Goal: Task Accomplishment & Management: Use online tool/utility

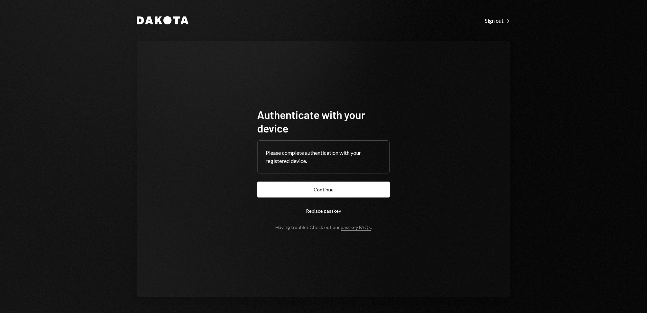
click at [335, 193] on button "Continue" at bounding box center [323, 189] width 133 height 16
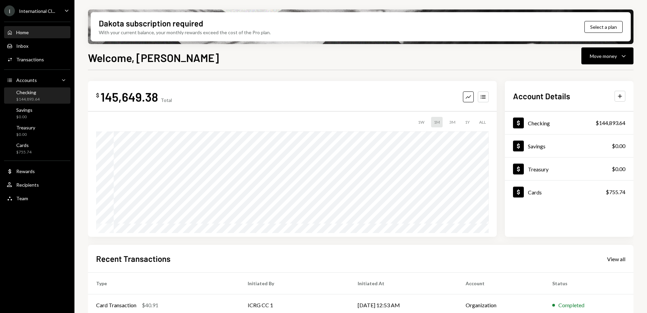
click at [28, 95] on div "Checking" at bounding box center [27, 92] width 23 height 6
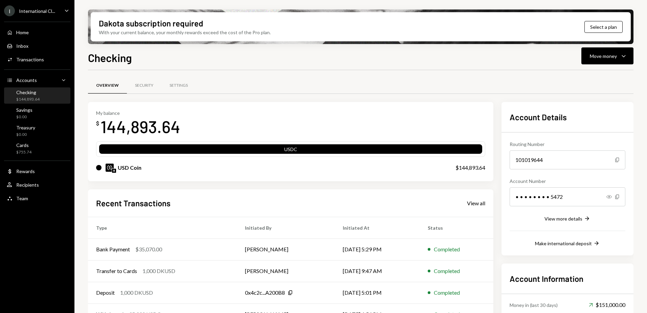
click at [64, 10] on icon "Caret Down" at bounding box center [66, 10] width 7 height 7
click at [220, 72] on div "Overview Security Settings My balance $ 144,893.64 USDC USD Coin $144,893.64 Re…" at bounding box center [361, 223] width 546 height 306
click at [63, 10] on div "I International Cl... Caret Down" at bounding box center [37, 10] width 74 height 11
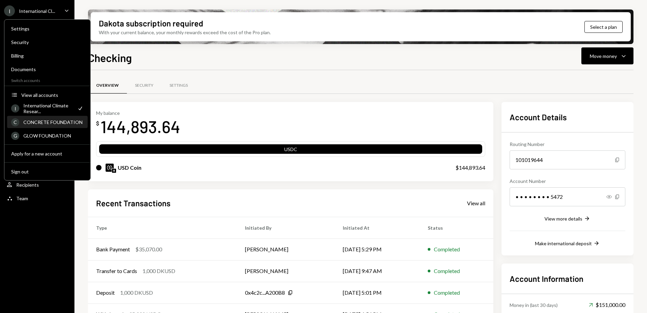
click at [55, 122] on div "CONCRETE FOUNDATION" at bounding box center [53, 122] width 60 height 6
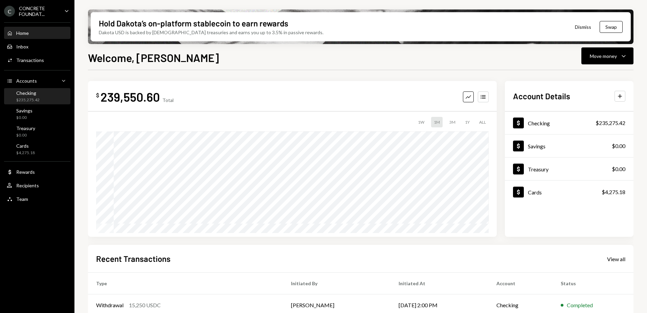
click at [37, 96] on div "Checking $235,275.42" at bounding box center [27, 96] width 23 height 13
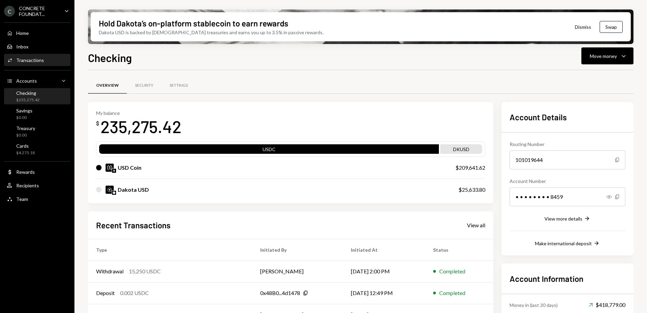
click at [37, 60] on div "Transactions" at bounding box center [30, 60] width 28 height 6
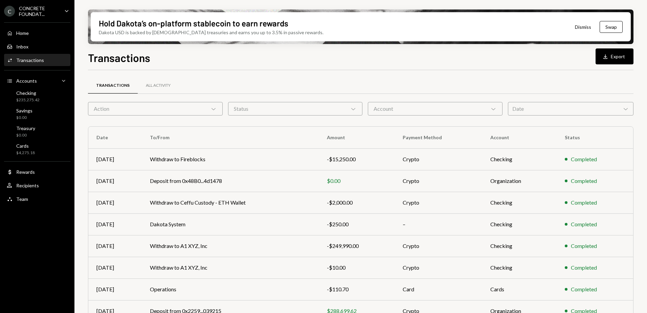
click at [621, 107] on div "Date Chevron Down" at bounding box center [571, 109] width 126 height 14
click at [470, 78] on div "Transactions All Activity" at bounding box center [361, 85] width 546 height 17
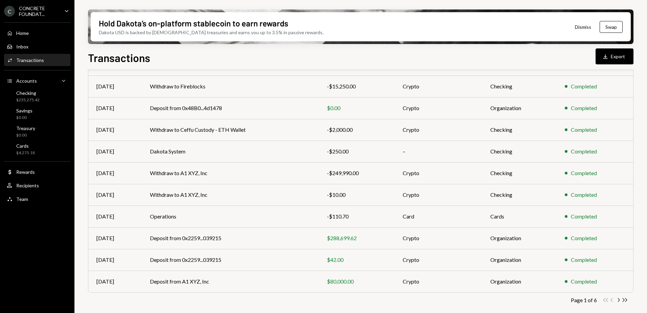
click at [625, 298] on icon "Double Arrow Right" at bounding box center [625, 300] width 6 height 6
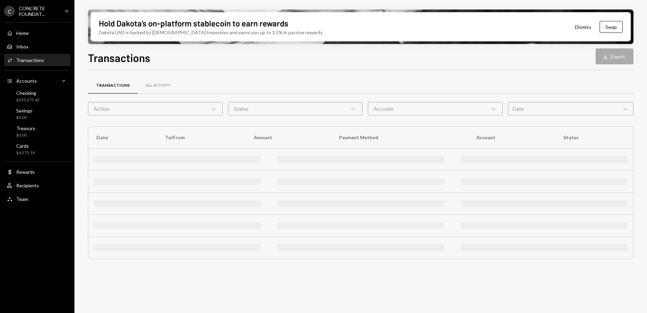
scroll to position [0, 0]
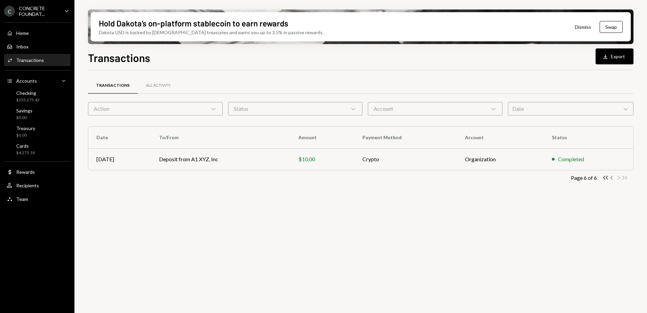
click at [612, 178] on icon "Chevron Left" at bounding box center [612, 177] width 6 height 6
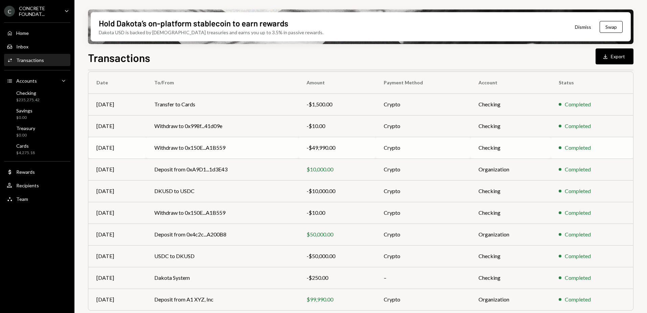
scroll to position [73, 0]
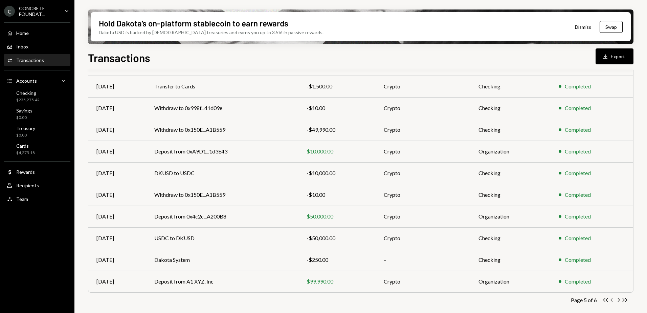
click at [613, 299] on icon "Chevron Left" at bounding box center [612, 300] width 6 height 6
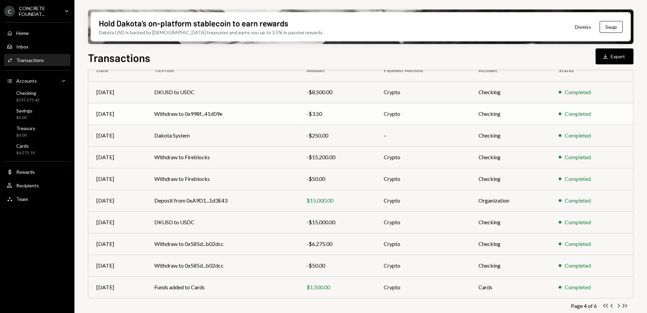
scroll to position [68, 0]
click at [612, 305] on icon "Chevron Left" at bounding box center [612, 305] width 6 height 6
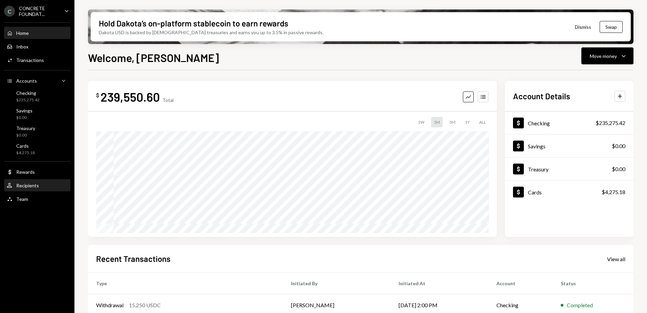
click at [35, 184] on div "Recipients" at bounding box center [27, 185] width 23 height 6
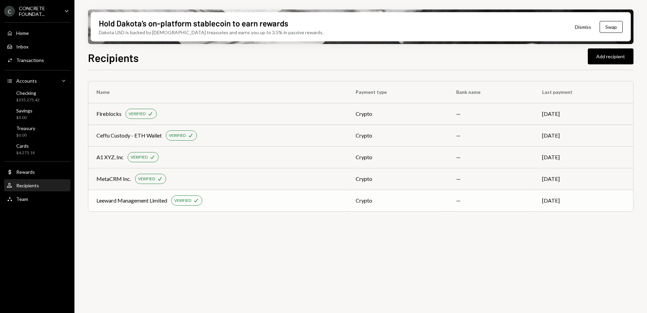
click at [258, 202] on div "Leeward Management Limited VERIFIED Check" at bounding box center [217, 200] width 243 height 10
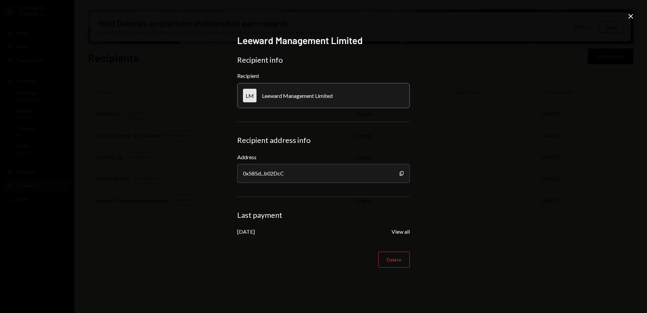
click at [633, 13] on icon "Close" at bounding box center [631, 16] width 8 height 8
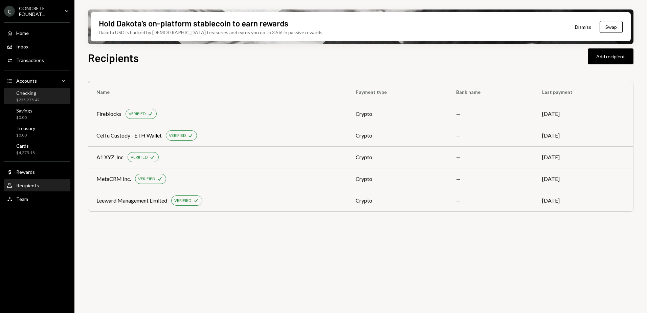
click at [34, 94] on div "Checking" at bounding box center [27, 93] width 23 height 6
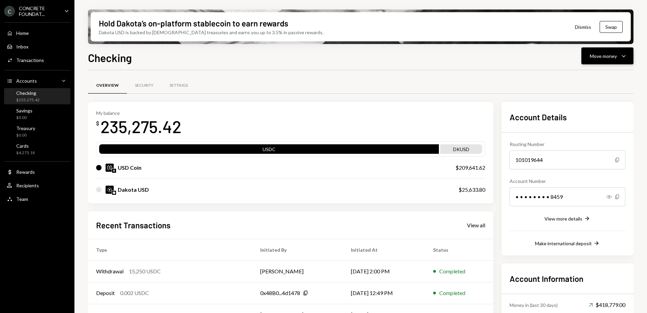
click at [611, 56] on div "Move money" at bounding box center [603, 55] width 27 height 7
click at [588, 74] on div "Send" at bounding box center [601, 76] width 49 height 7
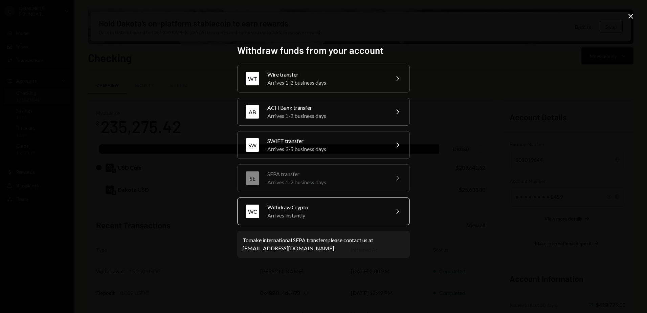
click at [327, 208] on div "Withdraw Crypto" at bounding box center [326, 207] width 118 height 8
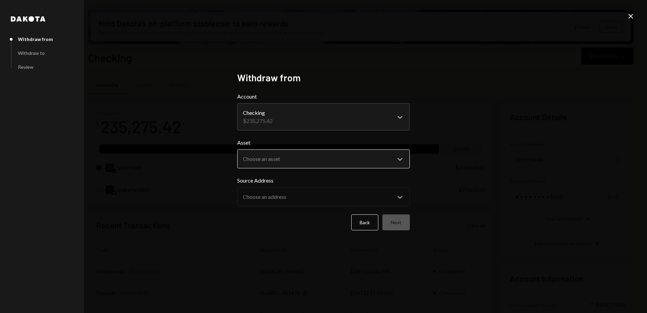
click at [395, 159] on body "C CONCRETE FOUNDAT... Caret Down Home Home Inbox Inbox Activities Transactions …" at bounding box center [323, 156] width 647 height 313
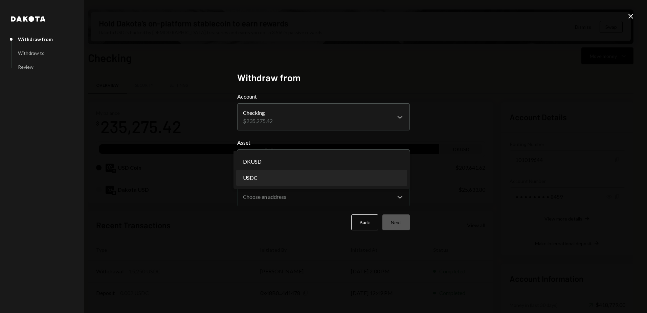
select select "****"
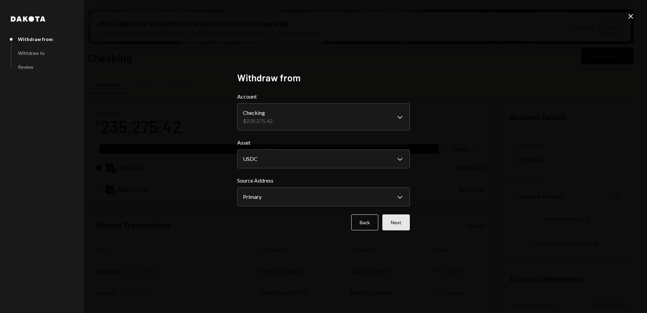
click at [401, 222] on button "Next" at bounding box center [396, 222] width 27 height 16
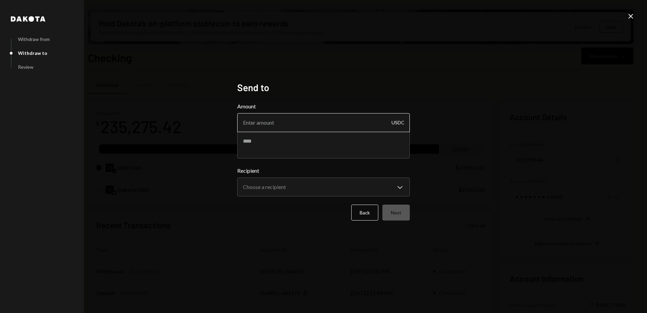
click at [297, 121] on input "Amount" at bounding box center [323, 122] width 173 height 19
type input "30450"
click at [287, 148] on textarea at bounding box center [323, 144] width 173 height 27
click at [300, 140] on textarea "**********" at bounding box center [323, 144] width 173 height 27
click at [357, 148] on textarea "**********" at bounding box center [323, 144] width 173 height 27
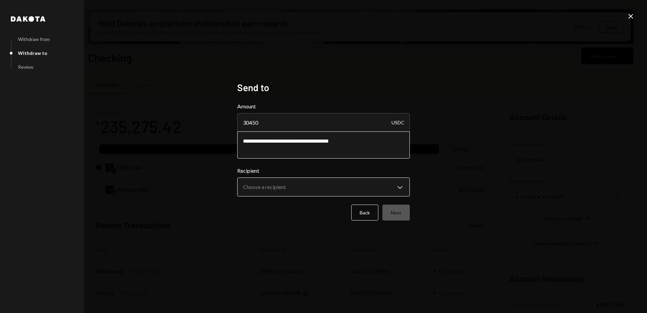
type textarea "**********"
click at [345, 190] on body "C CONCRETE FOUNDAT... Caret Down Home Home Inbox Inbox Activities Transactions …" at bounding box center [323, 156] width 647 height 313
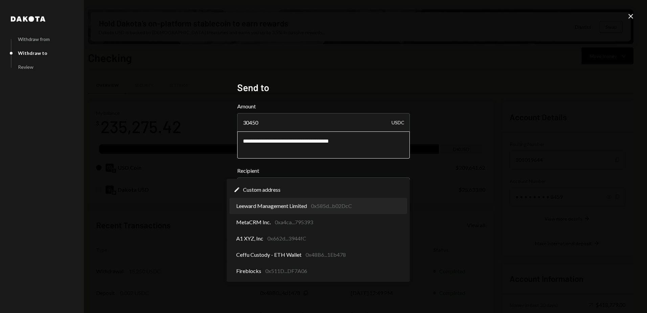
select select "**********"
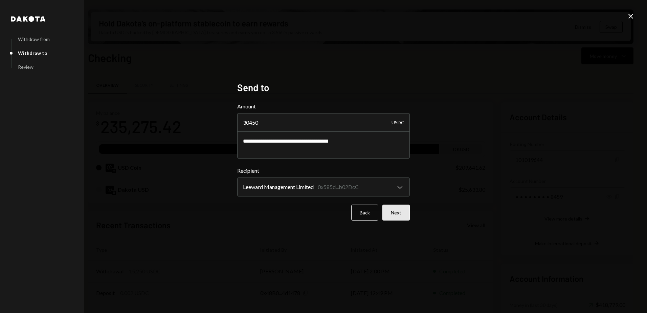
click at [399, 211] on button "Next" at bounding box center [396, 212] width 27 height 16
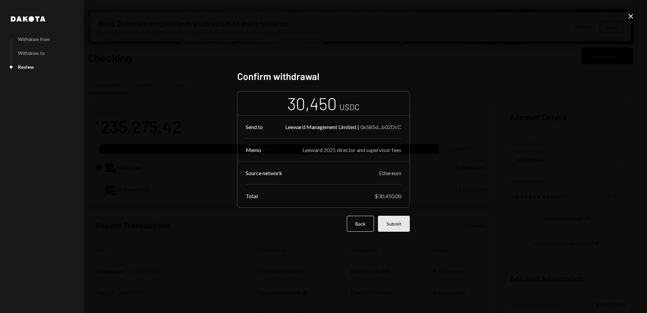
click at [401, 224] on button "Submit" at bounding box center [394, 224] width 32 height 16
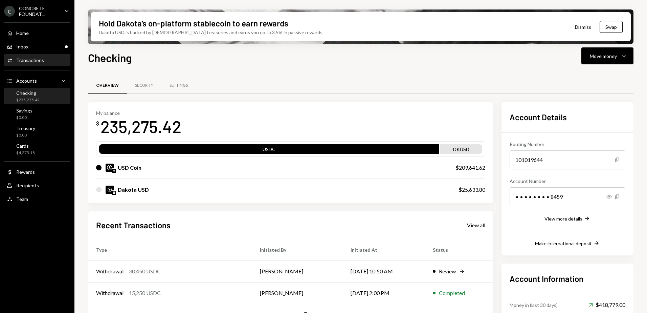
click at [41, 60] on div "Transactions" at bounding box center [30, 60] width 28 height 6
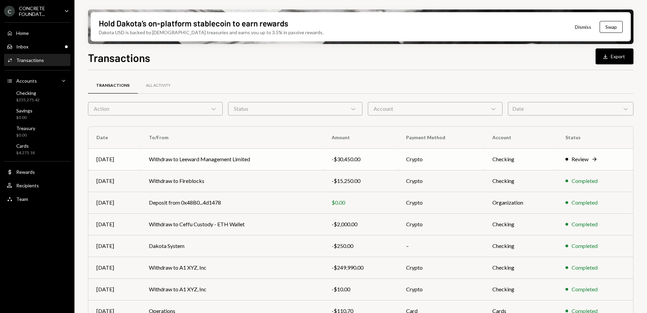
click at [268, 156] on td "Withdraw to Leeward Management Limited" at bounding box center [232, 159] width 182 height 22
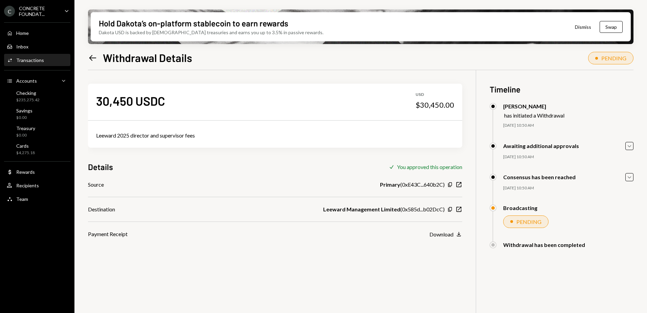
click at [64, 10] on icon "Caret Down" at bounding box center [66, 10] width 7 height 7
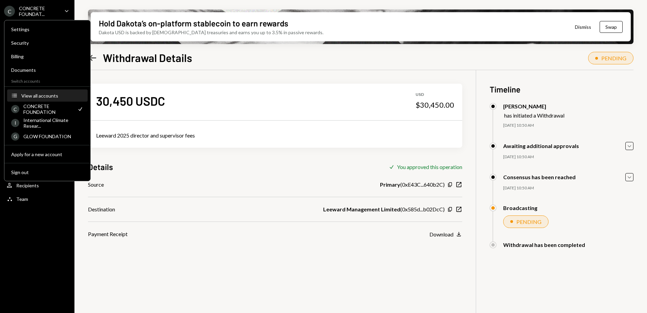
click at [48, 96] on div "View all accounts" at bounding box center [52, 96] width 62 height 6
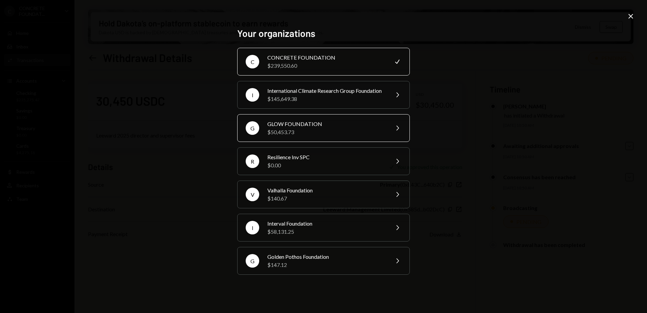
click at [314, 133] on div "$50,453.73" at bounding box center [326, 132] width 118 height 8
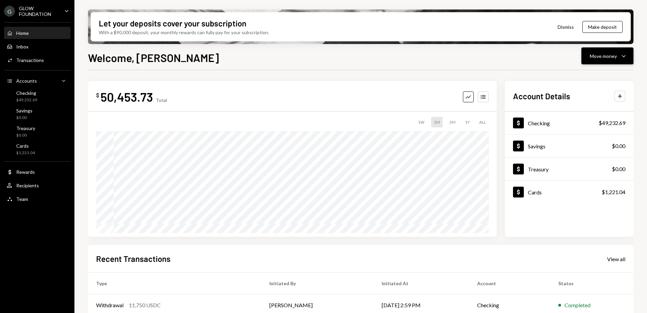
click at [622, 54] on icon "Caret Down" at bounding box center [624, 56] width 8 height 8
click at [590, 79] on div "Send" at bounding box center [601, 76] width 49 height 7
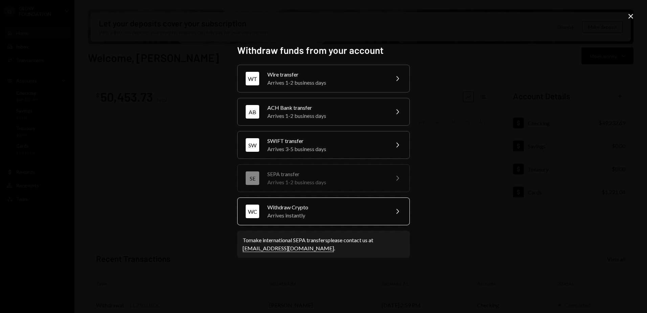
click at [302, 209] on div "Withdraw Crypto" at bounding box center [326, 207] width 118 height 8
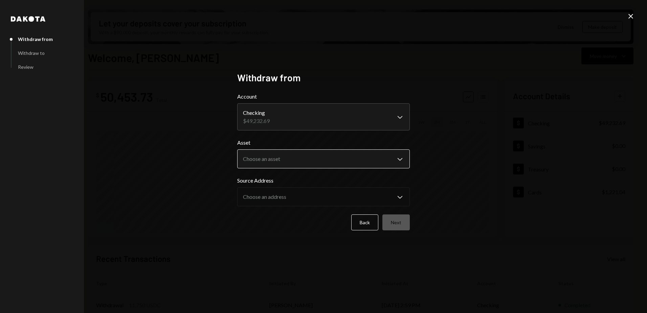
click at [375, 161] on body "G GLOW FOUNDATION Caret Down Home Home Inbox Inbox Activities Transactions Acco…" at bounding box center [323, 156] width 647 height 313
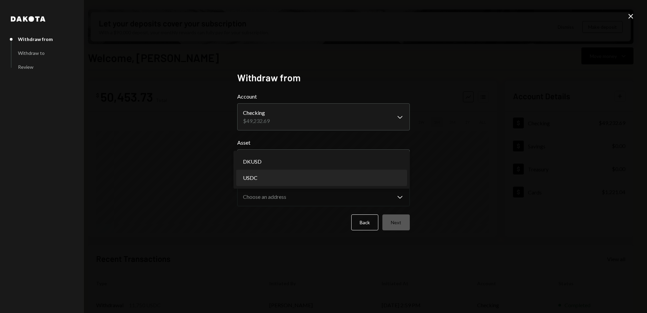
select select "****"
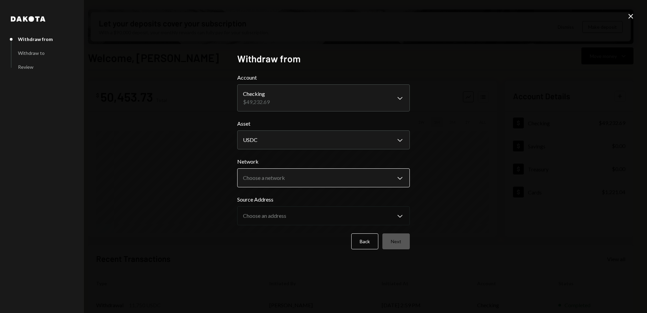
click at [319, 177] on body "G GLOW FOUNDATION Caret Down Home Home Inbox Inbox Activities Transactions Acco…" at bounding box center [323, 156] width 647 height 313
select select "**********"
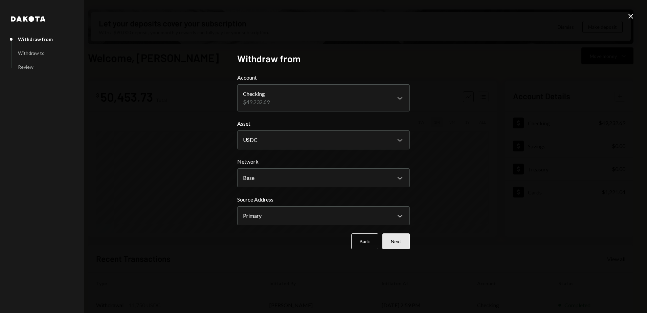
click at [402, 240] on button "Next" at bounding box center [396, 241] width 27 height 16
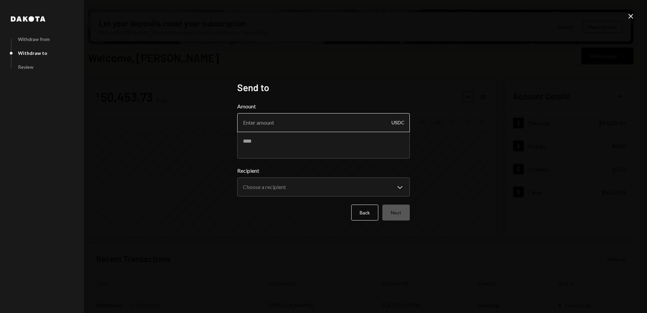
click at [290, 122] on input "Amount" at bounding box center [323, 122] width 173 height 19
click at [632, 14] on icon "Close" at bounding box center [631, 16] width 8 height 8
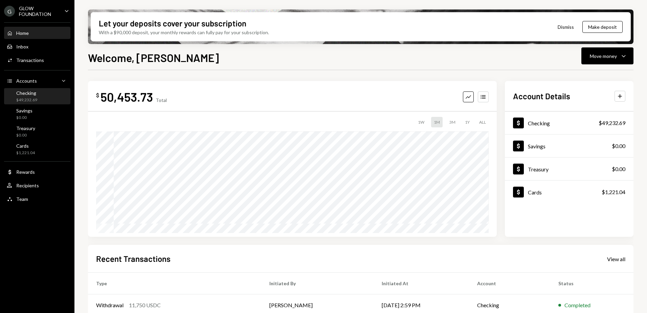
click at [45, 93] on div "Checking $49,232.69" at bounding box center [37, 96] width 61 height 13
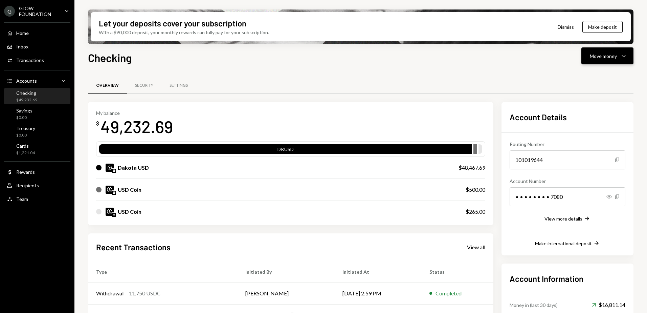
click at [618, 56] on div "Move money Caret Down" at bounding box center [607, 56] width 35 height 8
click at [588, 129] on div "Swap stablecoins" at bounding box center [601, 127] width 49 height 7
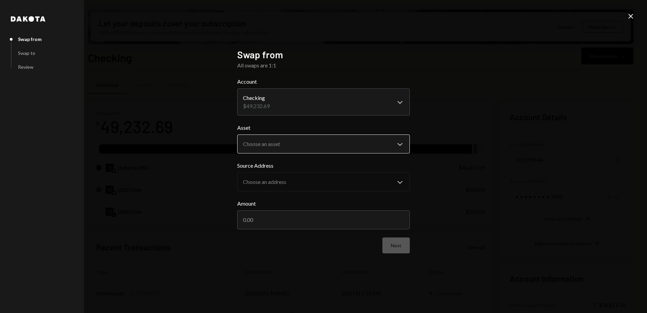
click at [358, 147] on body "G GLOW FOUNDATION Caret Down Home Home Inbox Inbox Activities Transactions Acco…" at bounding box center [323, 156] width 647 height 313
select select "*****"
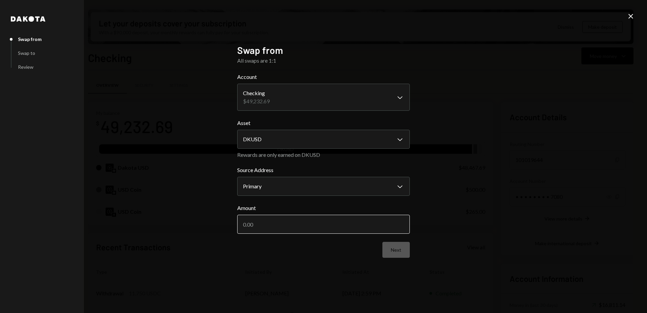
click at [332, 227] on input "Amount" at bounding box center [323, 224] width 173 height 19
type input "32000"
click at [397, 246] on button "Next" at bounding box center [396, 250] width 27 height 16
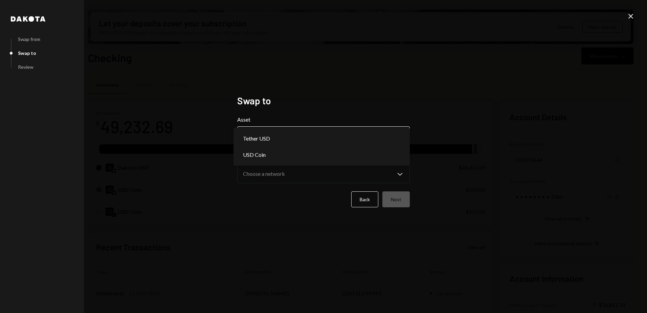
click at [368, 131] on body "G GLOW FOUNDATION Caret Down Home Home Inbox Inbox Activities Transactions Acco…" at bounding box center [323, 156] width 647 height 313
select select "****"
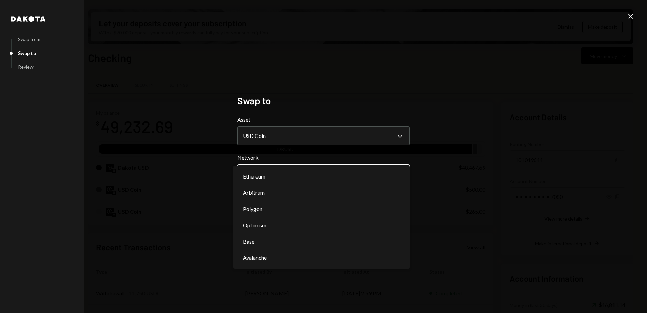
click at [331, 179] on body "G GLOW FOUNDATION Caret Down Home Home Inbox Inbox Activities Transactions Acco…" at bounding box center [323, 156] width 647 height 313
select select "**********"
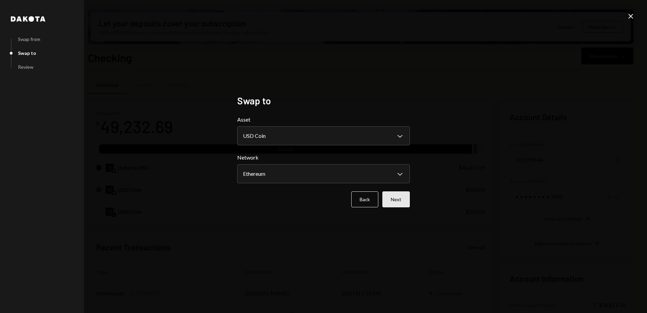
click at [398, 199] on button "Next" at bounding box center [396, 199] width 27 height 16
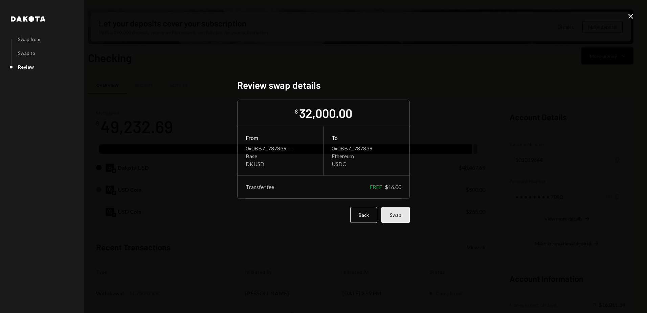
click at [397, 215] on button "Swap" at bounding box center [395, 215] width 28 height 16
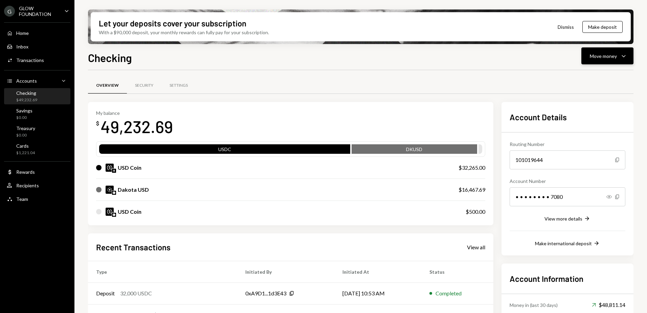
click at [591, 54] on div "Move money" at bounding box center [603, 55] width 27 height 7
click at [586, 75] on div "Send" at bounding box center [601, 76] width 49 height 7
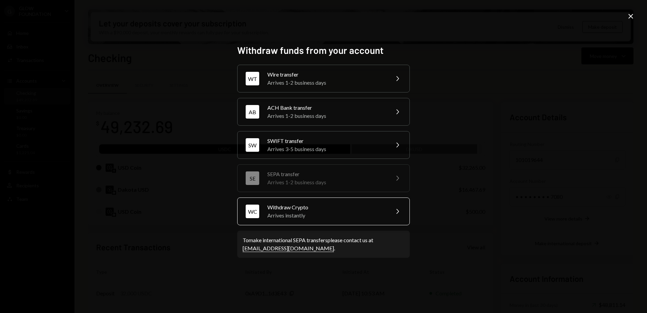
click at [333, 213] on div "Arrives instantly" at bounding box center [326, 215] width 118 height 8
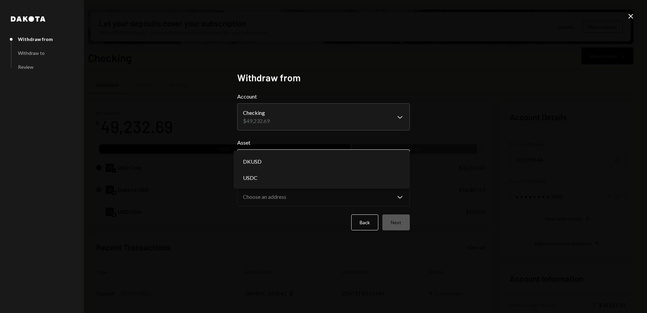
click at [320, 157] on body "G GLOW FOUNDATION Caret Down Home Home Inbox Inbox Activities Transactions Acco…" at bounding box center [323, 156] width 647 height 313
select select "****"
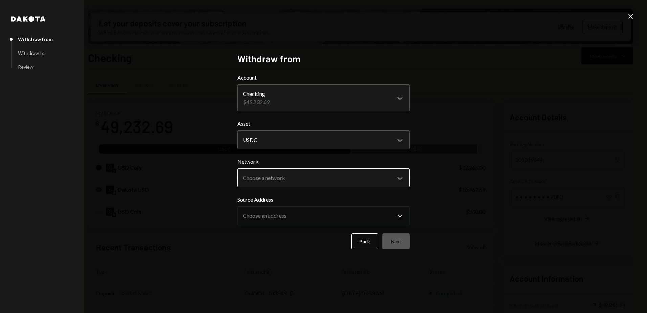
click at [322, 179] on body "G GLOW FOUNDATION Caret Down Home Home Inbox Inbox Activities Transactions Acco…" at bounding box center [323, 156] width 647 height 313
select select "**********"
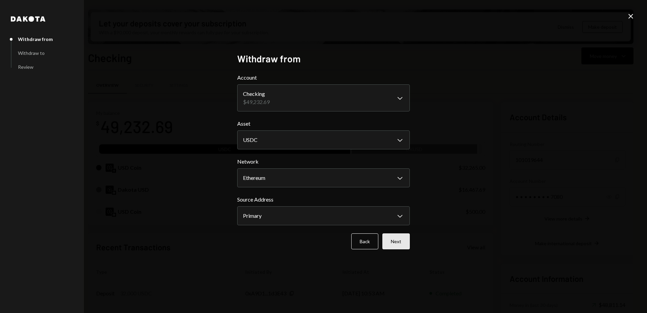
click at [402, 241] on button "Next" at bounding box center [396, 241] width 27 height 16
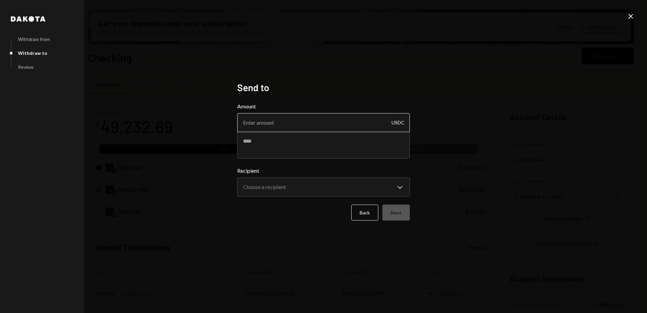
click at [282, 123] on input "Amount" at bounding box center [323, 122] width 173 height 19
type input "30450"
click at [564, 125] on div "**********" at bounding box center [323, 156] width 647 height 313
click at [298, 149] on textarea at bounding box center [323, 144] width 173 height 27
paste textarea "**********"
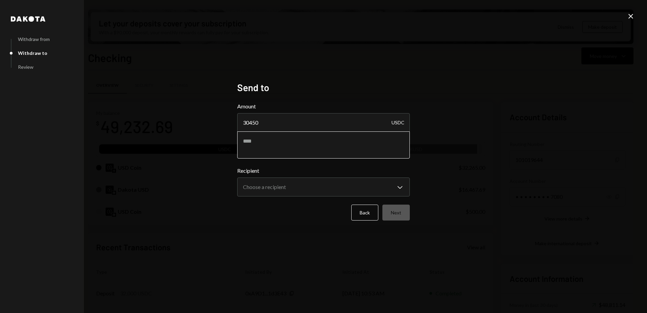
type textarea "**********"
click at [298, 149] on textarea at bounding box center [323, 144] width 173 height 27
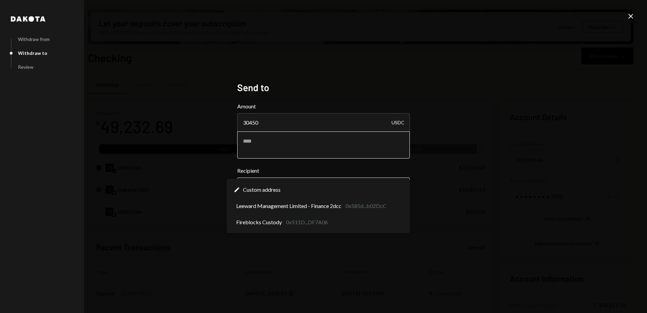
click at [336, 194] on body "G GLOW FOUNDATION Caret Down Home Home Inbox Inbox Activities Transactions Acco…" at bounding box center [323, 156] width 647 height 313
select select "**********"
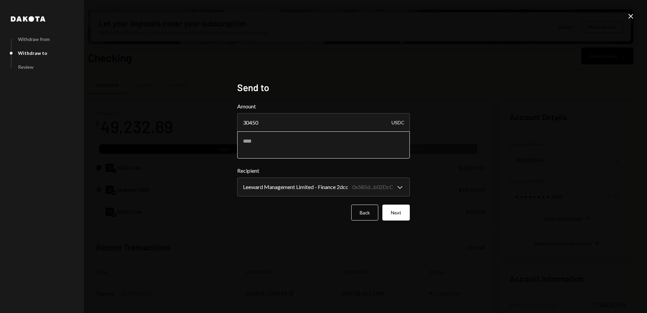
click at [297, 148] on textarea at bounding box center [323, 144] width 173 height 27
type textarea "**********"
click at [395, 214] on button "Next" at bounding box center [396, 212] width 27 height 16
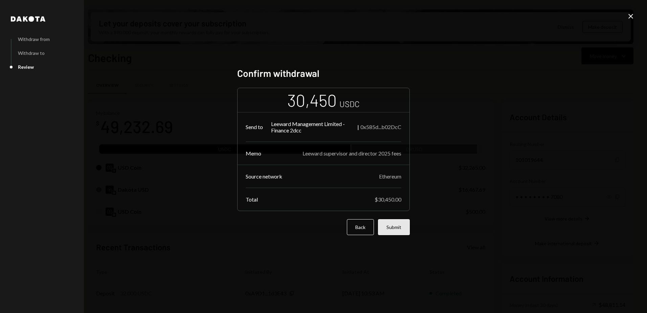
click at [398, 227] on button "Submit" at bounding box center [394, 227] width 32 height 16
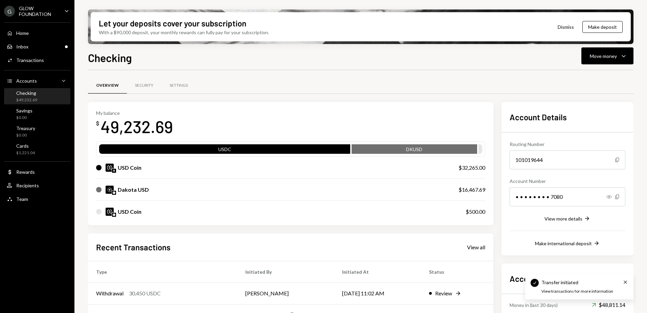
click at [64, 9] on icon "Caret Down" at bounding box center [66, 10] width 7 height 7
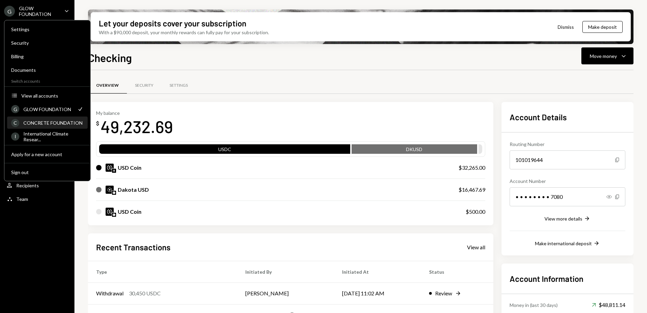
click at [56, 123] on div "CONCRETE FOUNDATION" at bounding box center [53, 123] width 60 height 6
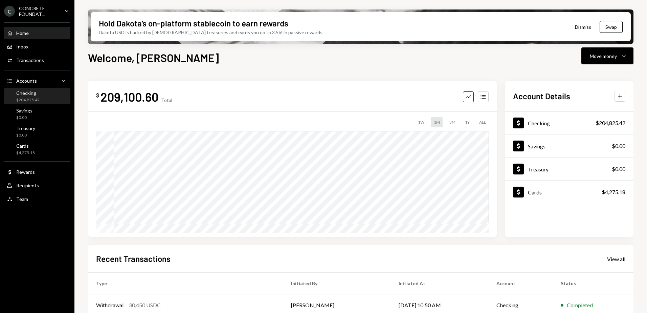
click at [28, 95] on div "Checking" at bounding box center [27, 93] width 23 height 6
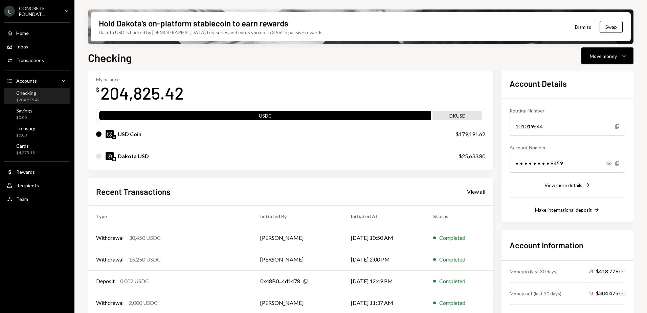
scroll to position [34, 0]
click at [194, 240] on div "Withdrawal 30,450 USDC" at bounding box center [170, 237] width 148 height 8
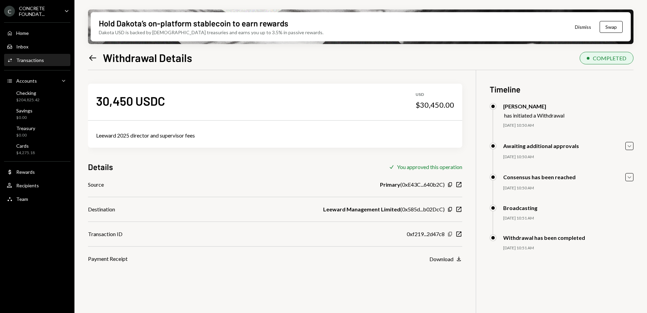
click at [451, 234] on icon "Copy" at bounding box center [449, 233] width 5 height 5
click at [62, 7] on div "C CONCRETE FOUNDAT... Caret Down" at bounding box center [37, 11] width 74 height 12
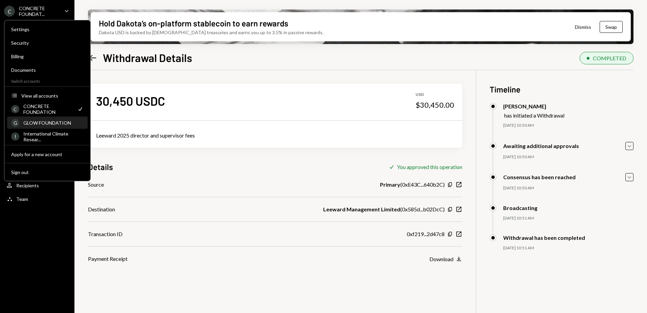
click at [52, 123] on div "GLOW FOUNDATION" at bounding box center [53, 123] width 60 height 6
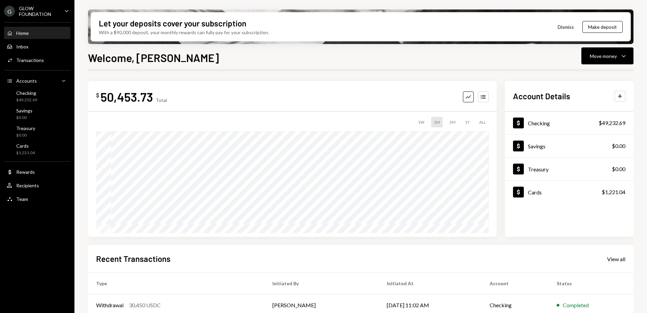
scroll to position [34, 0]
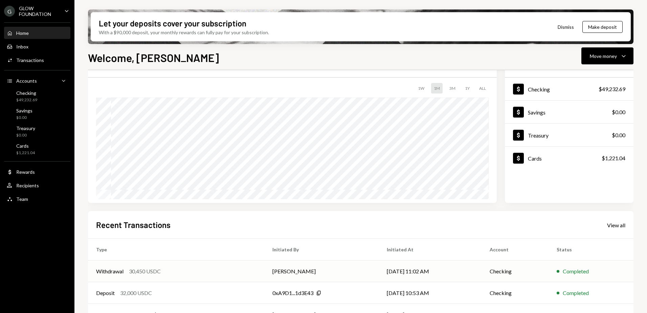
click at [354, 272] on td "Arno Jacobs" at bounding box center [321, 271] width 115 height 22
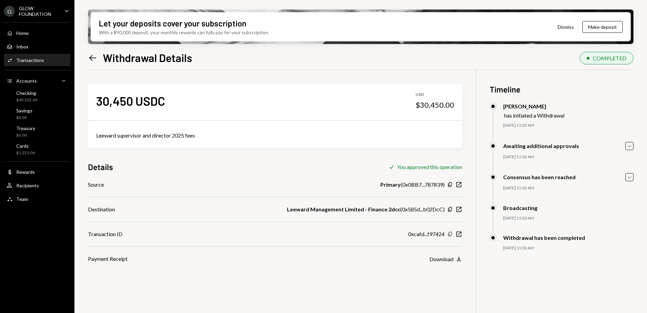
click at [449, 233] on icon "button" at bounding box center [450, 234] width 4 height 4
